Goal: Task Accomplishment & Management: Manage account settings

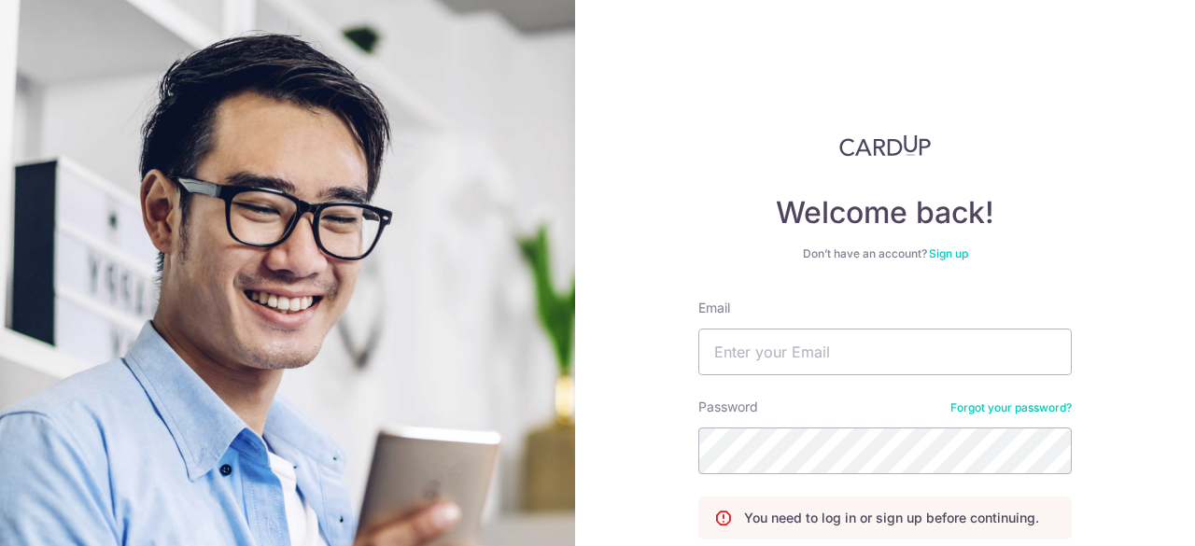
scroll to position [158, 0]
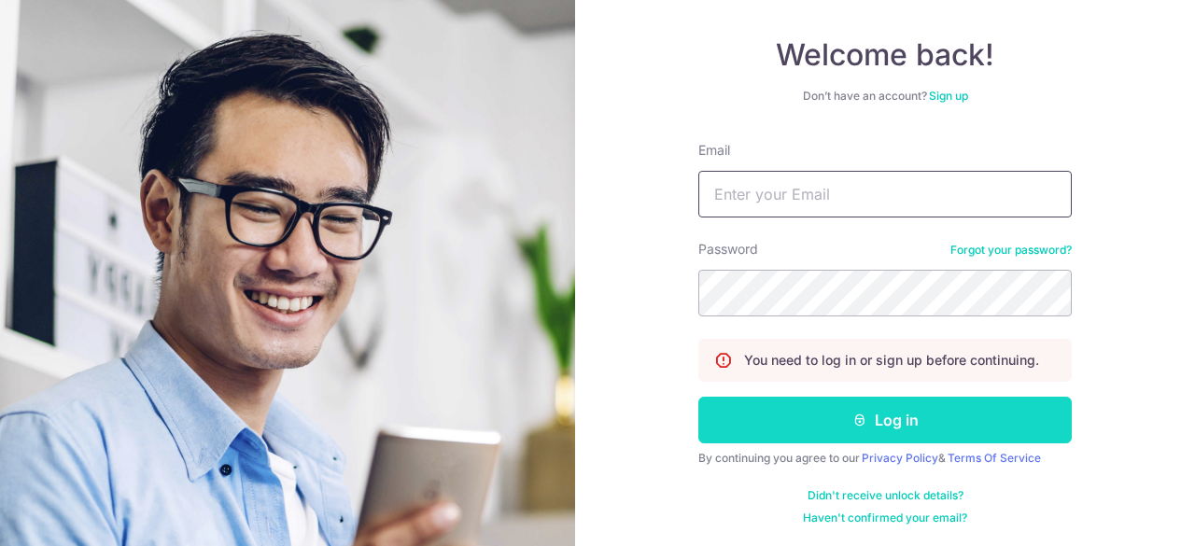
type input "levin.zxg@gmail.com"
click at [853, 413] on icon "submit" at bounding box center [860, 420] width 15 height 15
